Goal: Find specific page/section: Find specific page/section

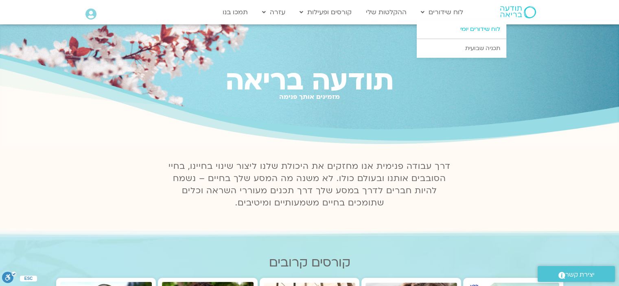
click at [463, 31] on link "לוח שידורים יומי" at bounding box center [462, 29] width 90 height 19
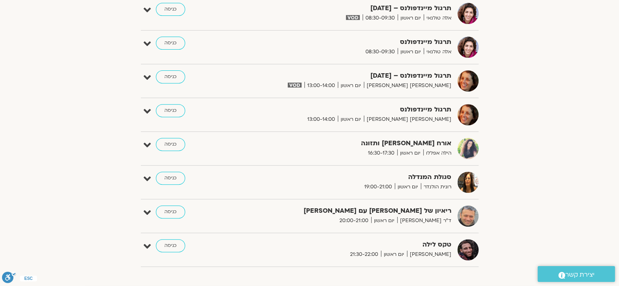
scroll to position [325, 0]
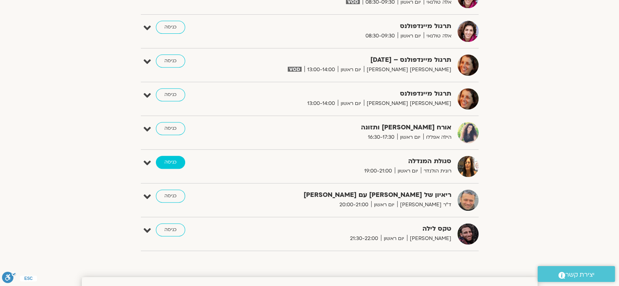
click at [169, 162] on link "כניסה" at bounding box center [170, 162] width 29 height 13
